Goal: Transaction & Acquisition: Purchase product/service

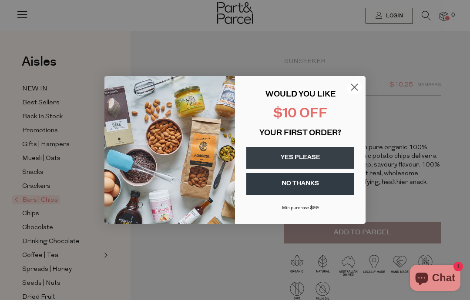
click at [314, 150] on button "YES PLEASE" at bounding box center [300, 158] width 108 height 22
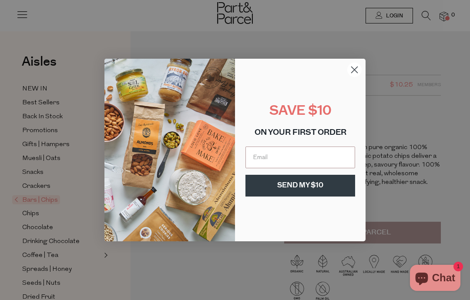
click at [311, 156] on input "Email" at bounding box center [300, 158] width 110 height 22
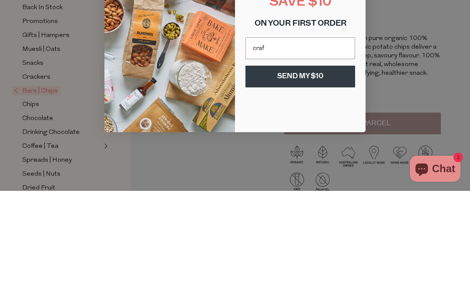
type input "craftetal@gmail.com"
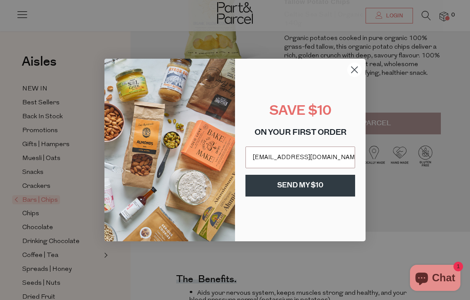
click at [295, 182] on button "SEND MY $10" at bounding box center [300, 186] width 110 height 22
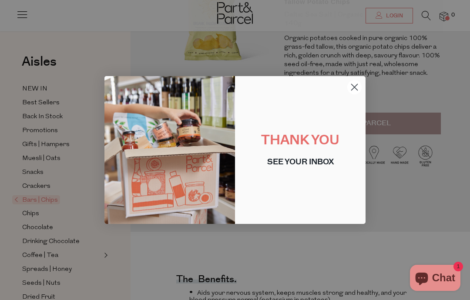
click at [353, 91] on circle "Close dialog" at bounding box center [354, 87] width 14 height 14
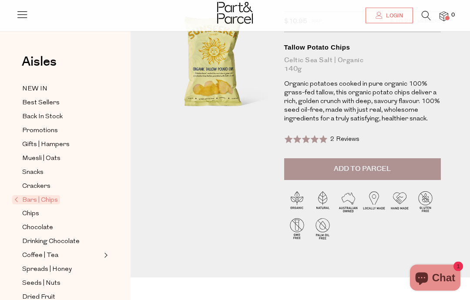
scroll to position [0, 0]
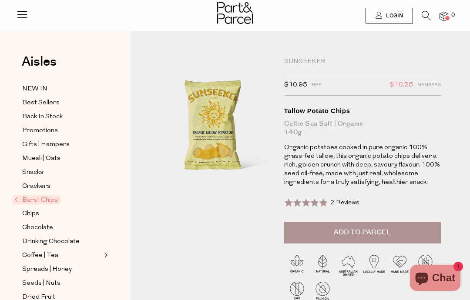
click at [351, 230] on span "Add to Parcel" at bounding box center [362, 232] width 57 height 10
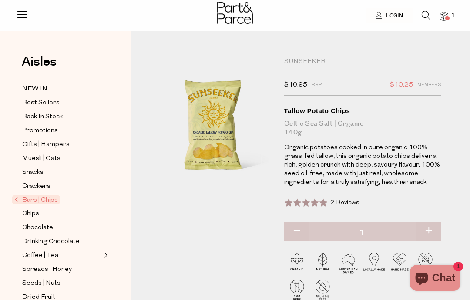
click at [429, 234] on button "button" at bounding box center [428, 231] width 25 height 19
type input "2"
click at [429, 228] on button "button" at bounding box center [428, 231] width 25 height 19
type input "3"
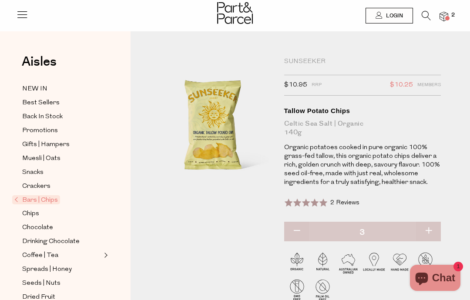
type input "3"
click at [106, 250] on span "Expand/Collapse Coffee | Tea" at bounding box center [105, 253] width 6 height 6
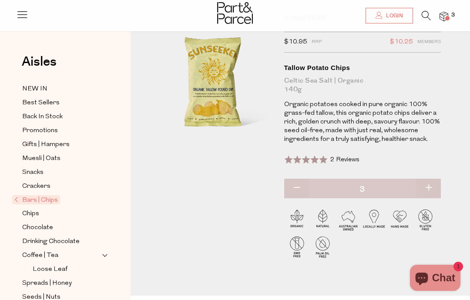
scroll to position [44, 0]
click at [31, 250] on span "Coffee | Tea" at bounding box center [40, 255] width 36 height 10
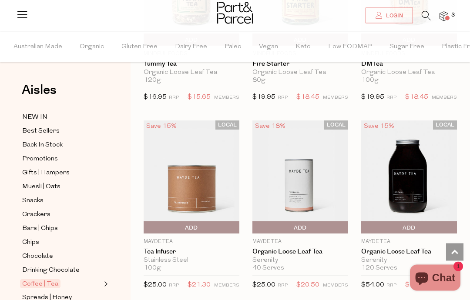
scroll to position [2252, 0]
click at [189, 170] on img at bounding box center [191, 176] width 96 height 113
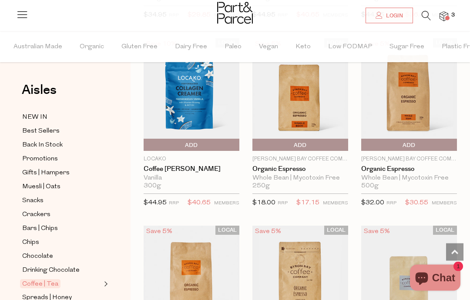
scroll to position [4626, 0]
click at [374, 139] on span "Add To Parcel" at bounding box center [408, 145] width 91 height 13
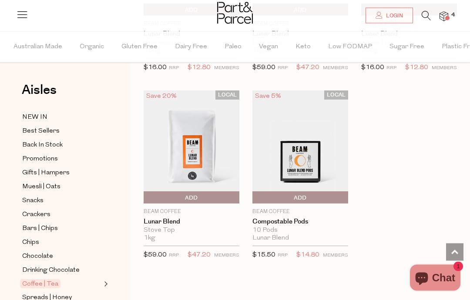
scroll to position [5526, 0]
click at [40, 224] on span "Bars | Chips" at bounding box center [40, 229] width 36 height 10
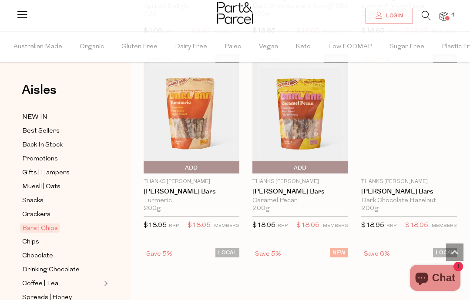
type input "3"
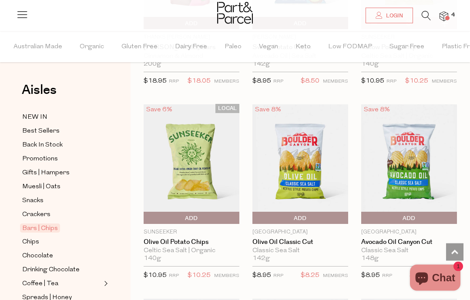
scroll to position [3416, 0]
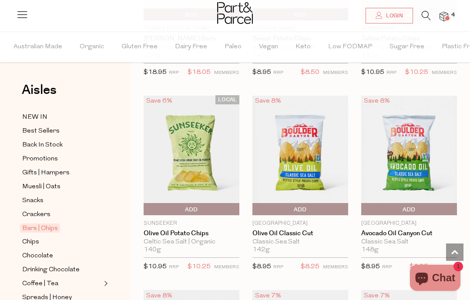
click at [176, 204] on span "Add To Parcel" at bounding box center [191, 209] width 91 height 13
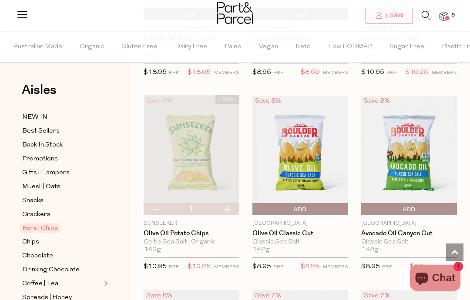
click at [380, 203] on span "Add To Parcel" at bounding box center [408, 209] width 91 height 13
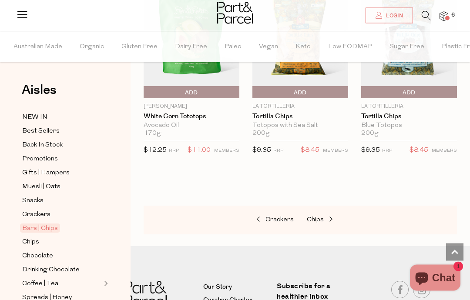
scroll to position [4290, 0]
click at [38, 203] on span "Snacks" at bounding box center [32, 201] width 21 height 10
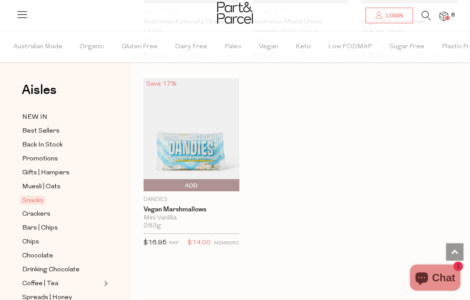
scroll to position [4359, 0]
click at [451, 13] on span "6" at bounding box center [453, 15] width 8 height 8
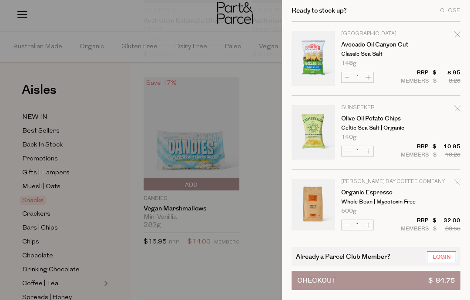
scroll to position [0, 0]
click at [222, 252] on div at bounding box center [235, 150] width 470 height 300
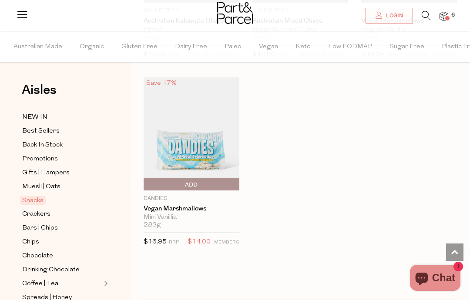
click at [421, 18] on icon at bounding box center [425, 16] width 9 height 10
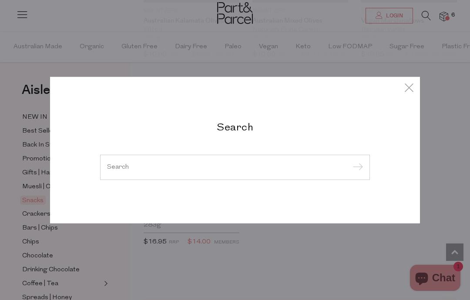
click at [230, 164] on input "search" at bounding box center [235, 167] width 256 height 7
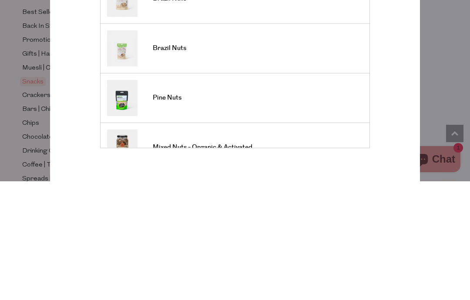
type input "Nuts"
click at [178, 163] on span "Brazil Nuts" at bounding box center [169, 167] width 33 height 9
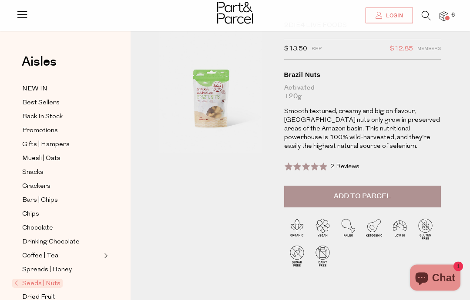
scroll to position [4, 0]
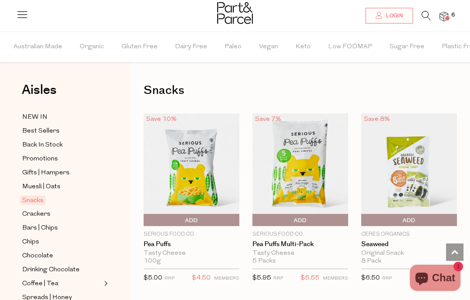
scroll to position [1425, 0]
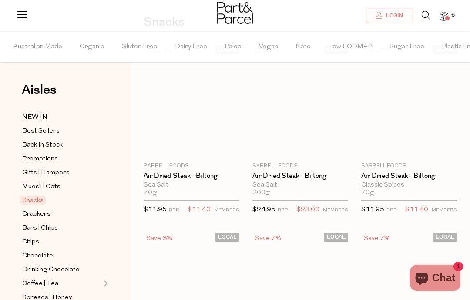
scroll to position [3072, 0]
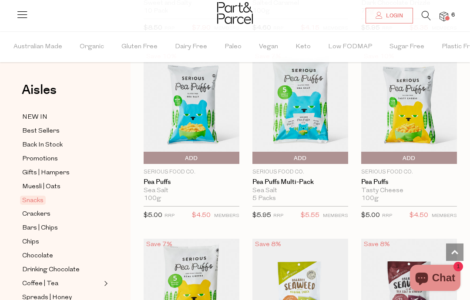
click at [421, 19] on icon at bounding box center [425, 16] width 9 height 10
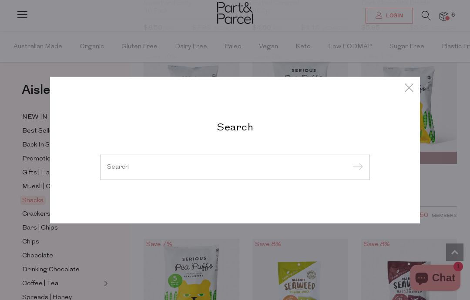
click at [254, 164] on input "search" at bounding box center [235, 167] width 256 height 7
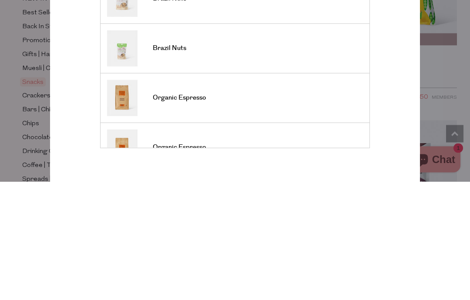
type input "Brazil"
click at [239, 198] on link "Organic Espresso" at bounding box center [235, 216] width 256 height 36
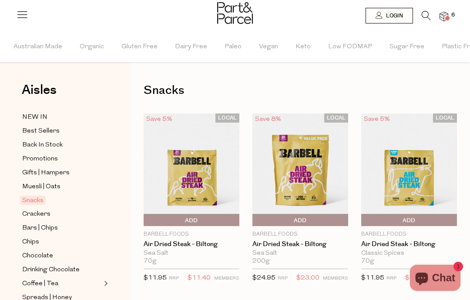
click at [423, 13] on icon at bounding box center [425, 16] width 9 height 10
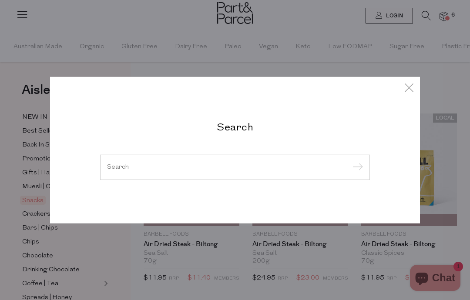
click at [230, 164] on input "search" at bounding box center [235, 167] width 256 height 7
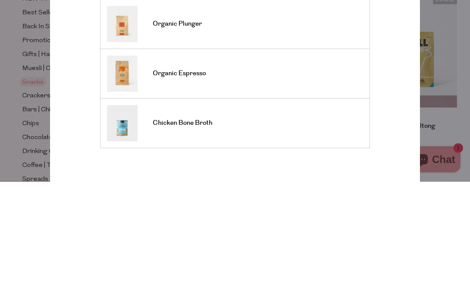
scroll to position [322, 0]
click at [462, 42] on div "Search Brazil Brazil Nuts Brazil Nuts Organic Espresso Organic Espresso Organic…" at bounding box center [235, 150] width 470 height 300
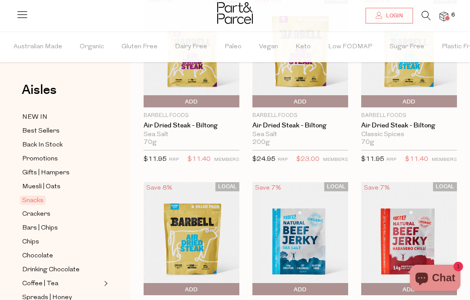
click at [53, 279] on span "Coffee | Tea" at bounding box center [40, 284] width 36 height 10
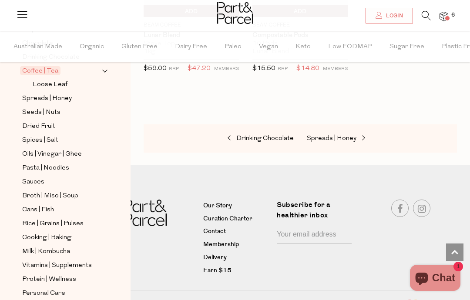
scroll to position [215, 0]
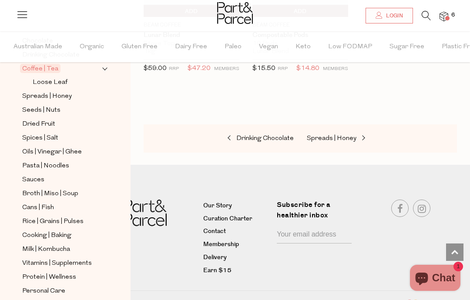
click at [37, 105] on span "Seeds | Nuts" at bounding box center [41, 110] width 38 height 10
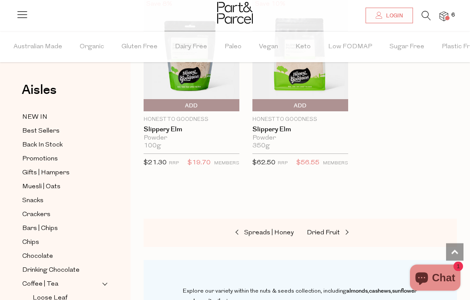
scroll to position [2930, 0]
click at [426, 13] on icon at bounding box center [425, 16] width 9 height 10
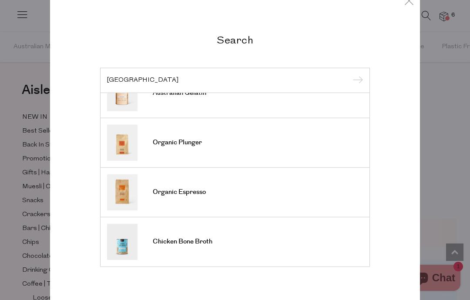
click at [234, 83] on input "Brazil" at bounding box center [235, 80] width 256 height 7
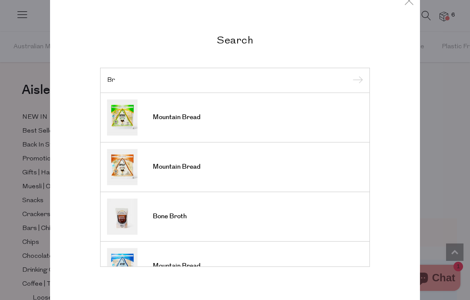
type input "B"
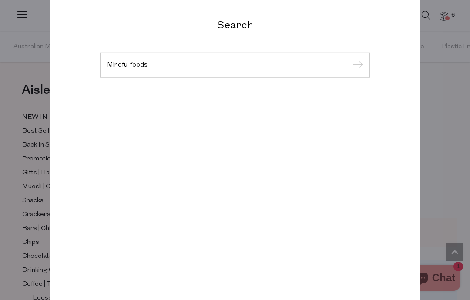
type input "Mindful foods"
click at [356, 72] on input "submit" at bounding box center [356, 65] width 13 height 13
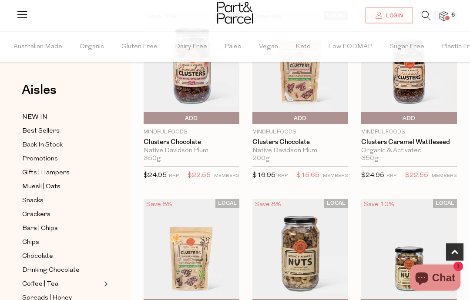
scroll to position [475, 0]
click at [314, 118] on span "Add To Parcel" at bounding box center [299, 118] width 91 height 13
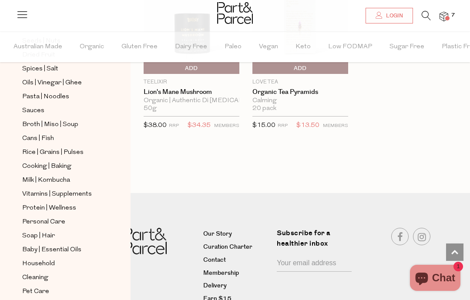
scroll to position [270, 0]
click at [32, 274] on span "Cleaning" at bounding box center [35, 279] width 26 height 10
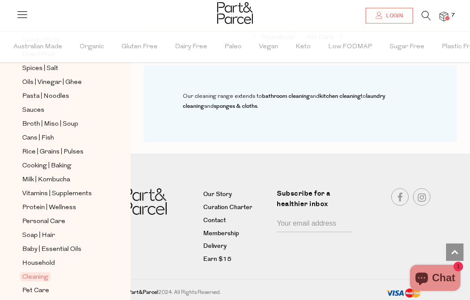
scroll to position [270, 0]
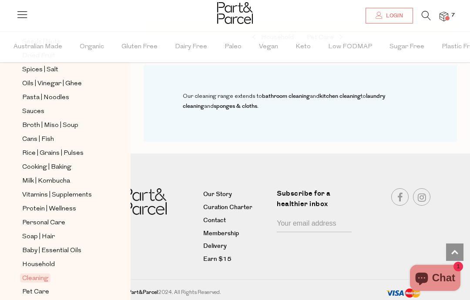
click at [68, 246] on span "Baby | Essential Oils" at bounding box center [51, 251] width 59 height 10
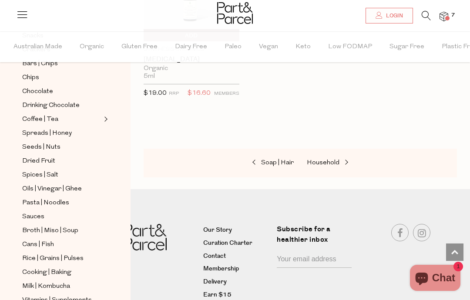
scroll to position [166, 0]
click at [424, 20] on icon at bounding box center [425, 16] width 9 height 10
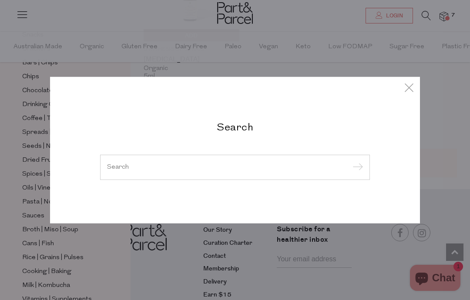
click at [427, 20] on div "Search" at bounding box center [235, 150] width 422 height 300
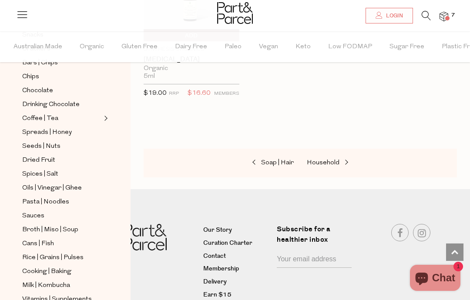
scroll to position [1123, 0]
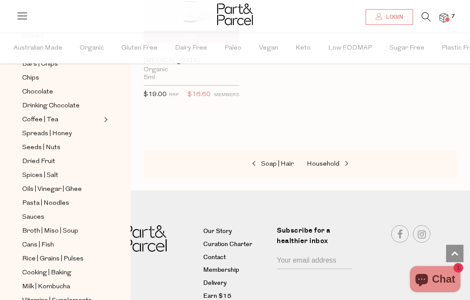
click at [427, 17] on icon at bounding box center [425, 16] width 9 height 10
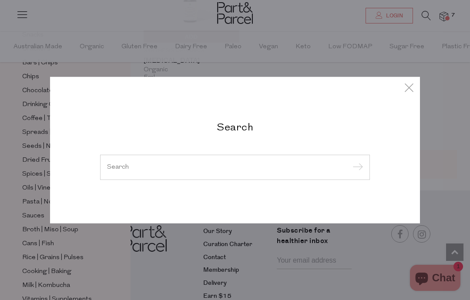
click at [257, 170] on input "search" at bounding box center [235, 167] width 256 height 7
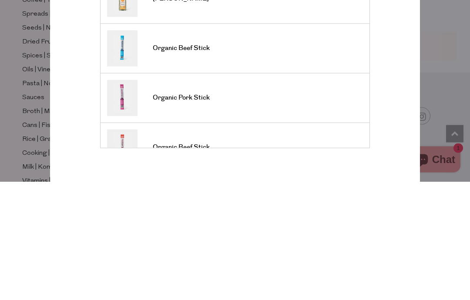
type input "[PERSON_NAME]"
click at [356, 74] on input "submit" at bounding box center [356, 80] width 13 height 13
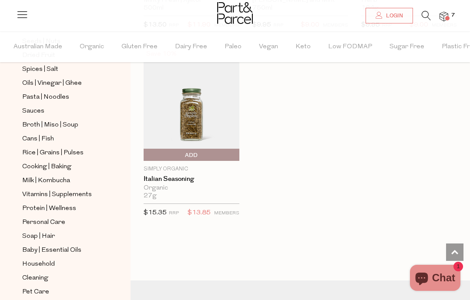
scroll to position [270, 0]
click at [43, 218] on span "Personal Care" at bounding box center [43, 223] width 43 height 10
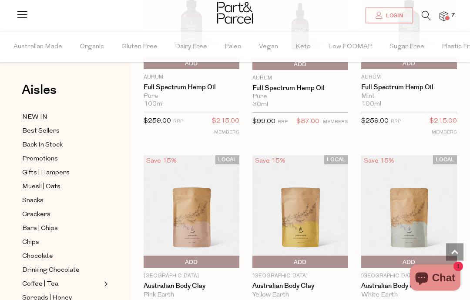
scroll to position [544, 0]
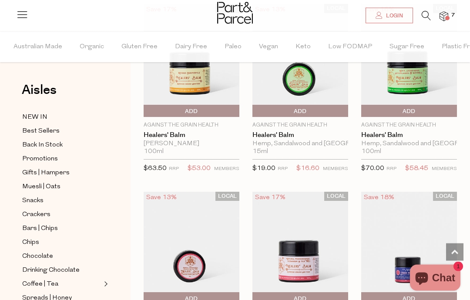
scroll to position [4636, 0]
click at [454, 191] on span "LOCAL" at bounding box center [445, 195] width 24 height 9
click at [40, 155] on span "Promotions" at bounding box center [40, 159] width 36 height 10
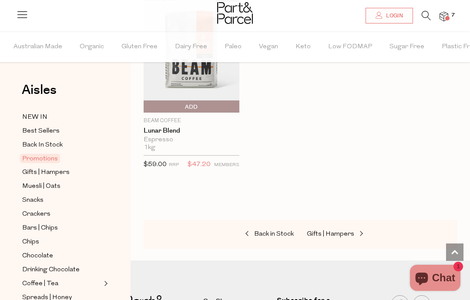
scroll to position [1444, 0]
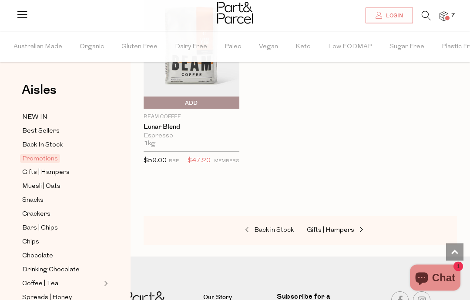
click at [30, 251] on span "Chocolate" at bounding box center [37, 256] width 31 height 10
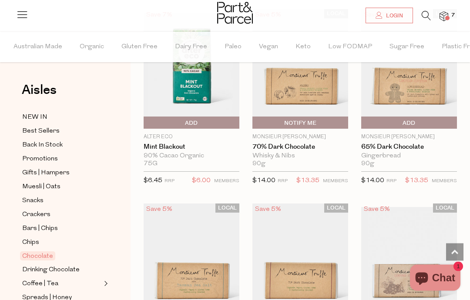
scroll to position [1619, 0]
click at [424, 75] on img at bounding box center [409, 69] width 96 height 120
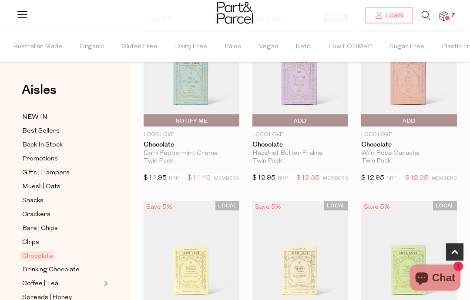
scroll to position [1600, 0]
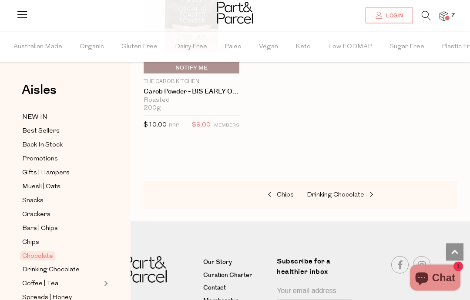
scroll to position [3746, 0]
click at [446, 12] on img at bounding box center [443, 17] width 9 height 10
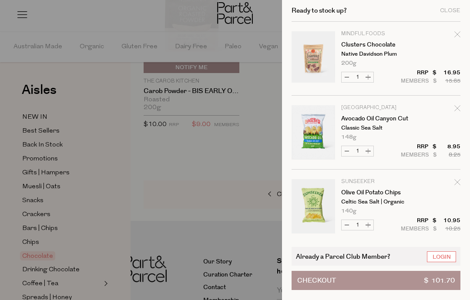
click at [367, 42] on link "Clusters Chocolate" at bounding box center [374, 45] width 67 height 6
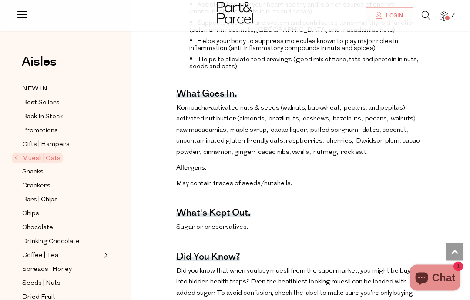
scroll to position [379, 0]
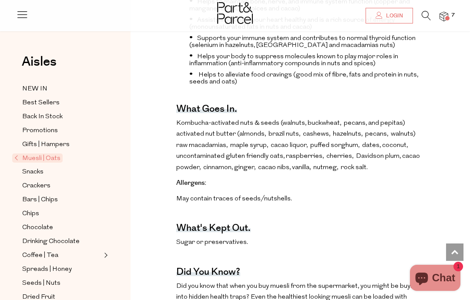
click at [452, 18] on span "7" at bounding box center [453, 15] width 8 height 8
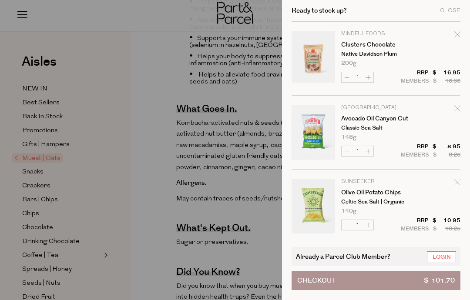
click at [346, 80] on button "Decrease Clusters Chocolate" at bounding box center [346, 77] width 10 height 10
type input "0"
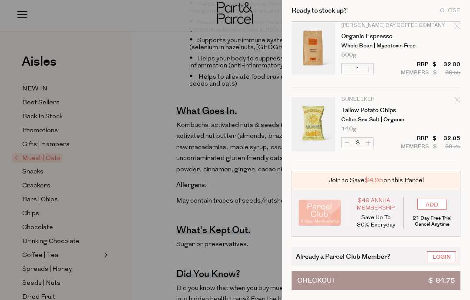
scroll to position [156, 0]
click at [122, 187] on div at bounding box center [235, 150] width 470 height 300
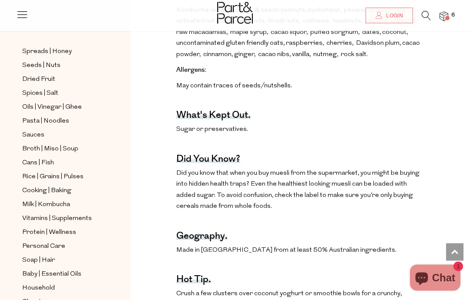
scroll to position [494, 0]
click at [37, 158] on span "Cans | Fish" at bounding box center [38, 163] width 32 height 10
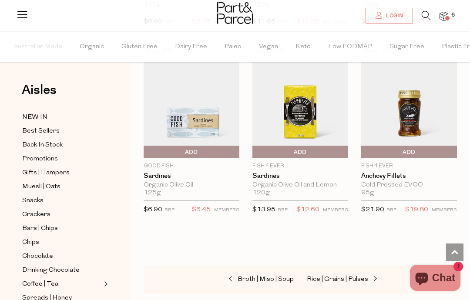
scroll to position [1390, 0]
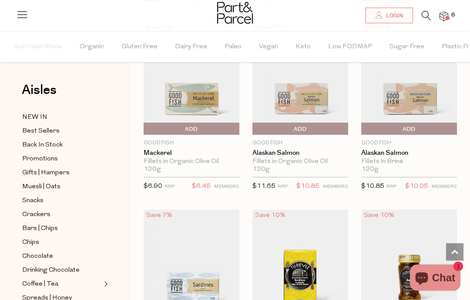
click at [255, 123] on span "Add To Parcel" at bounding box center [299, 129] width 91 height 13
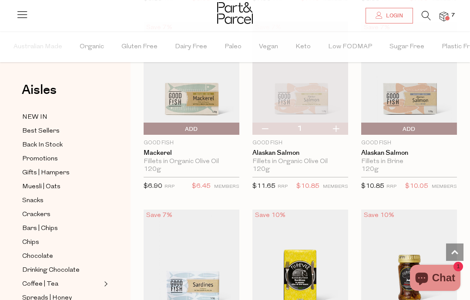
click at [199, 123] on span "Add To Parcel" at bounding box center [191, 129] width 91 height 13
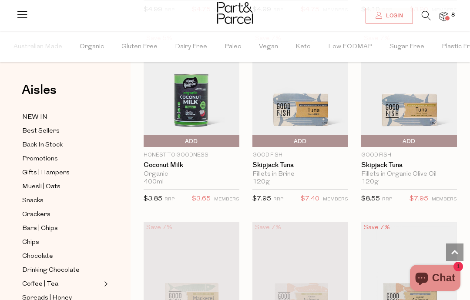
scroll to position [1020, 0]
click at [386, 139] on span "Add To Parcel" at bounding box center [408, 141] width 91 height 13
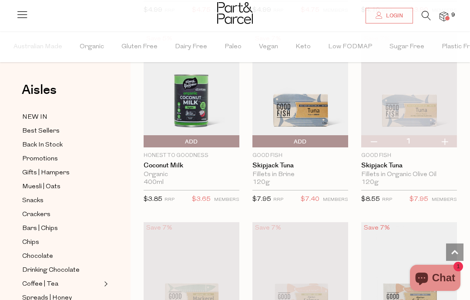
click at [386, 100] on img at bounding box center [409, 90] width 96 height 113
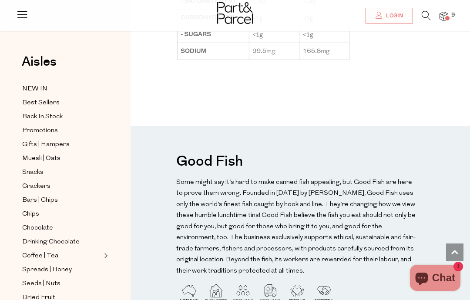
scroll to position [804, 0]
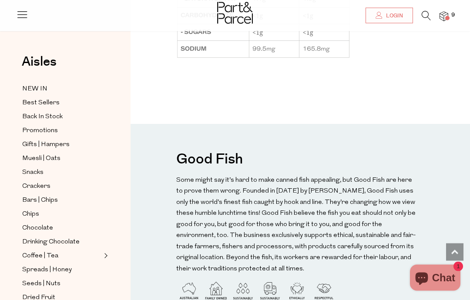
click at [442, 18] on img at bounding box center [443, 17] width 9 height 10
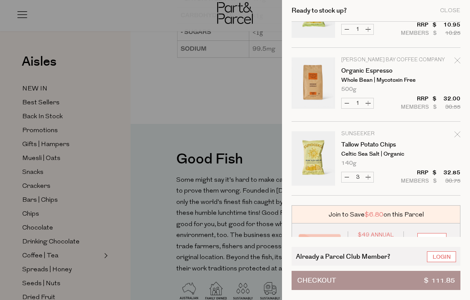
scroll to position [343, 0]
click at [403, 290] on button "Checkout $ 111.85" at bounding box center [375, 280] width 169 height 19
